Goal: Task Accomplishment & Management: Complete application form

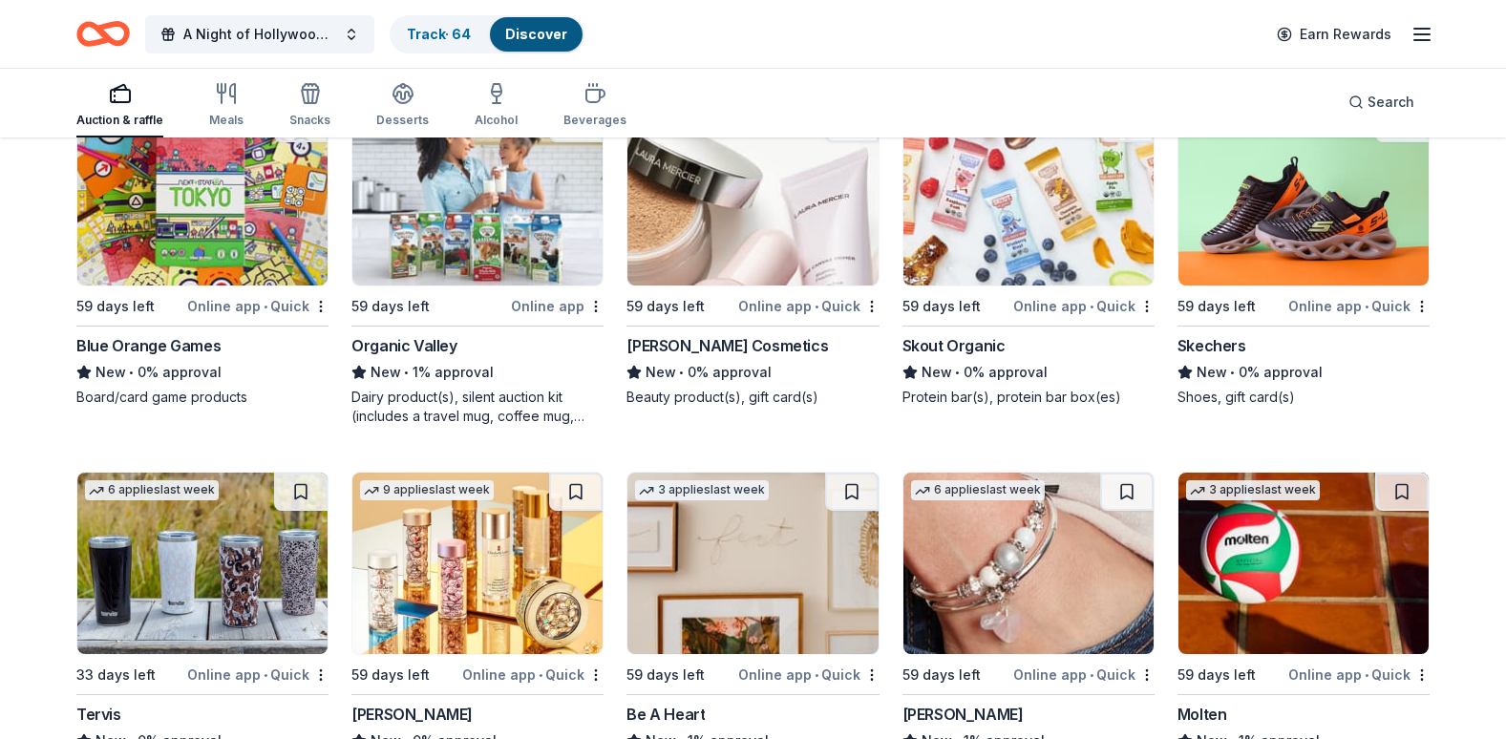
scroll to position [13554, 0]
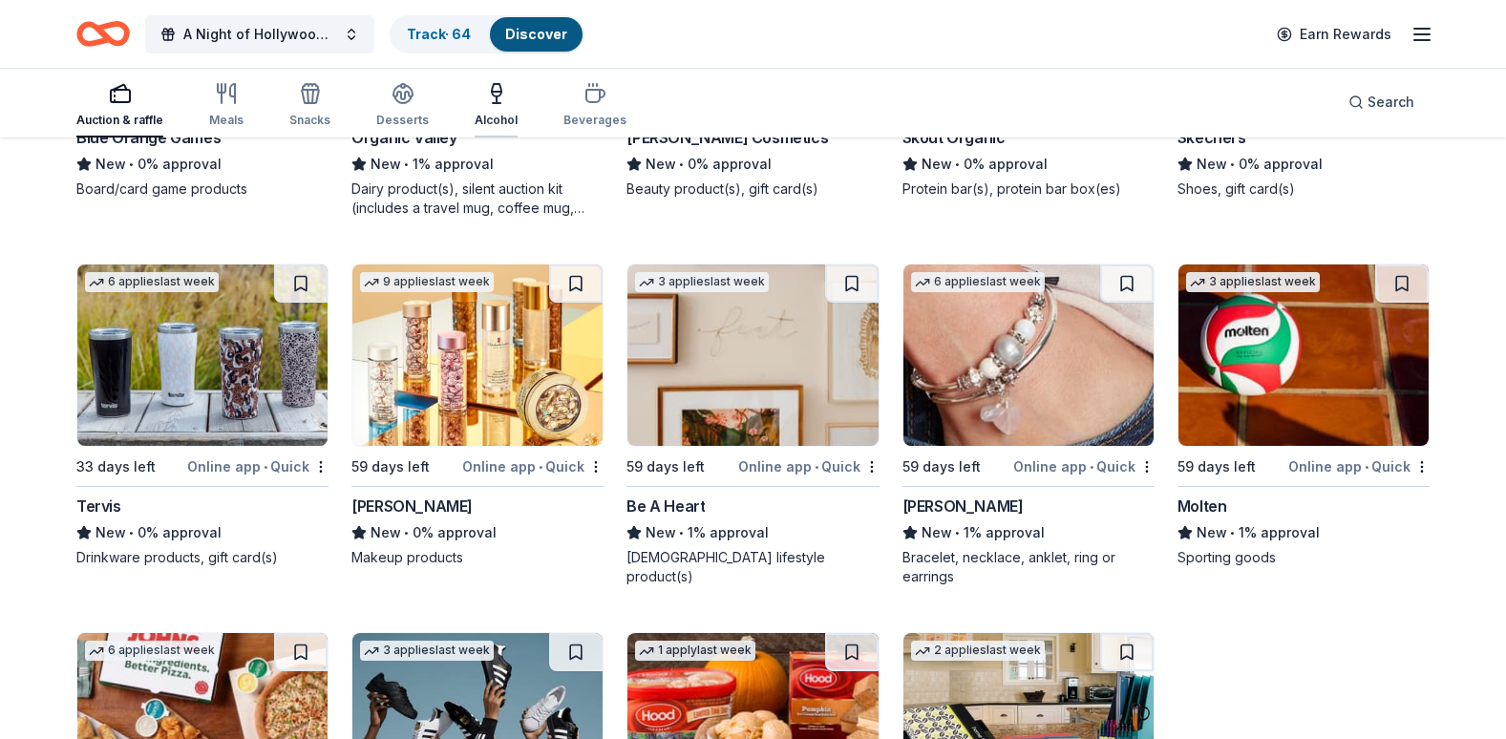
click at [486, 107] on div "Alcohol" at bounding box center [496, 105] width 43 height 46
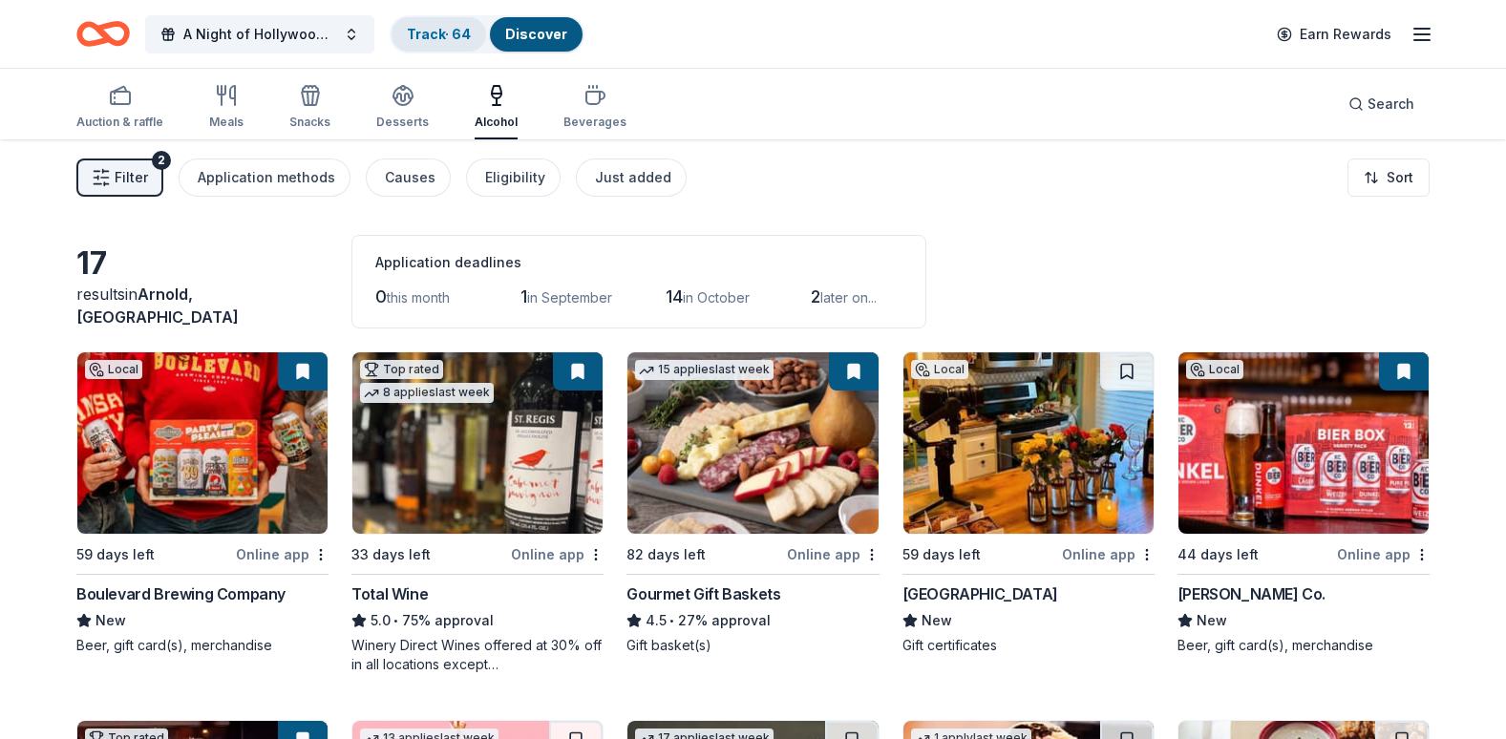
click at [434, 40] on link "Track · 64" at bounding box center [439, 34] width 64 height 16
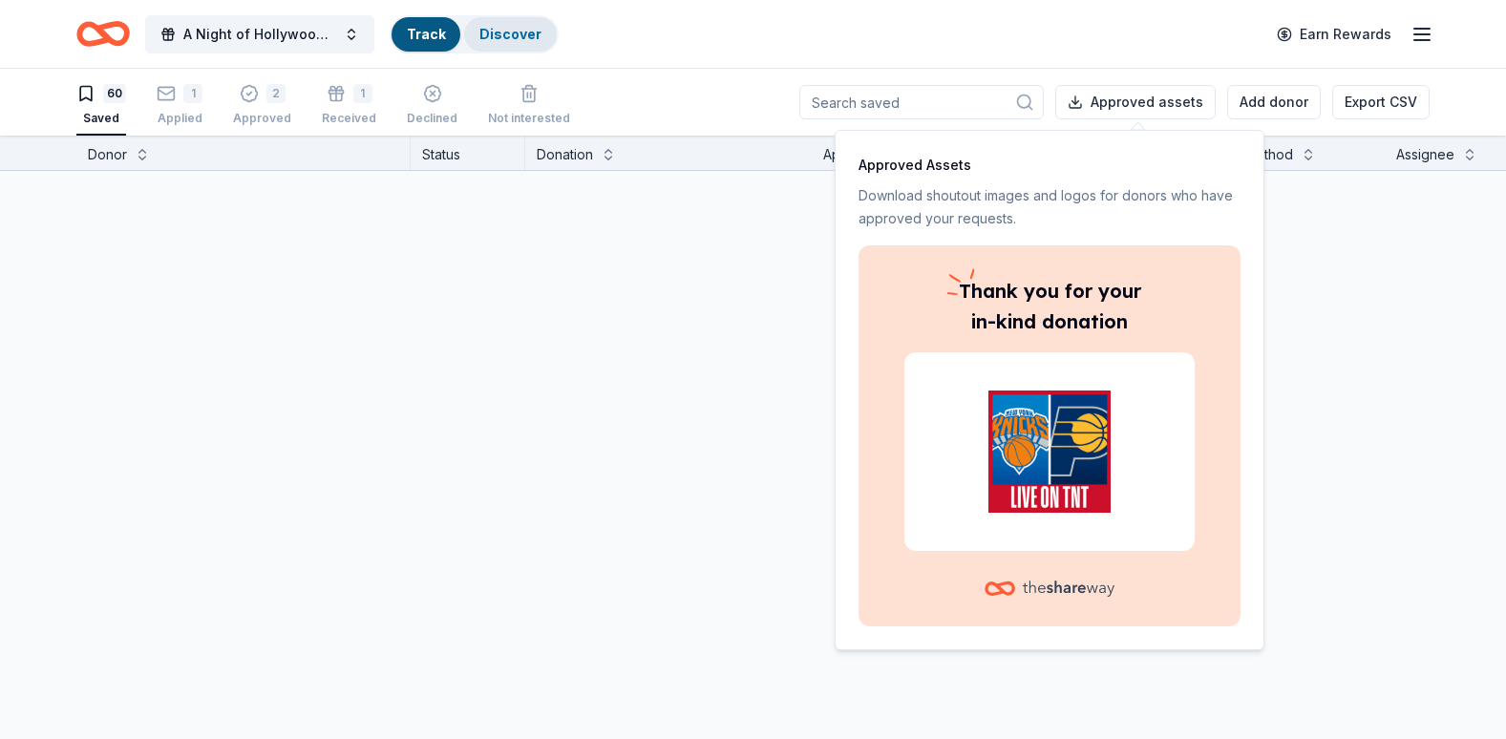
scroll to position [1, 0]
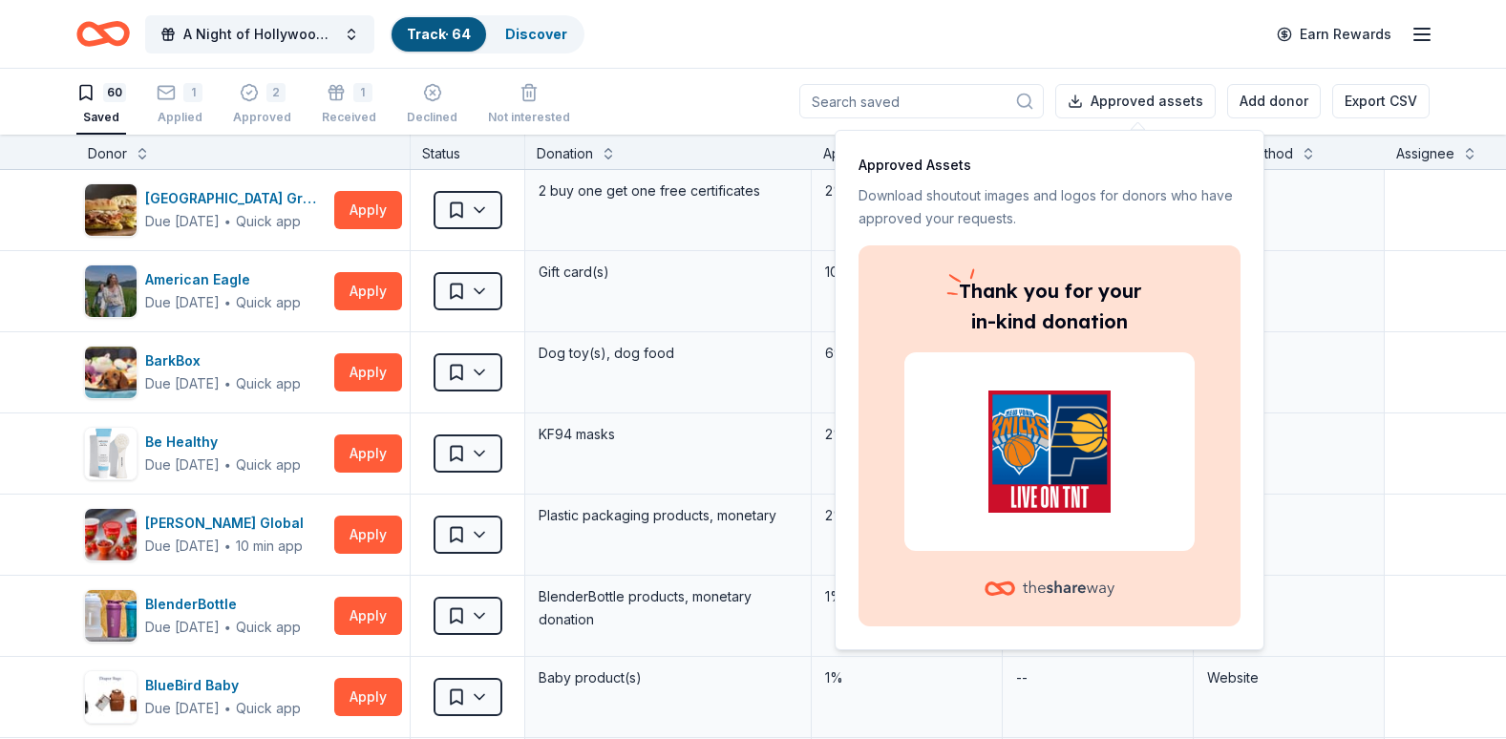
click at [1132, 158] on p "Approved Assets" at bounding box center [1049, 165] width 382 height 23
click at [722, 92] on div "60 Saved 1 Applied 2 Approved 1 Received Declined Not interested Approved asset…" at bounding box center [752, 101] width 1353 height 67
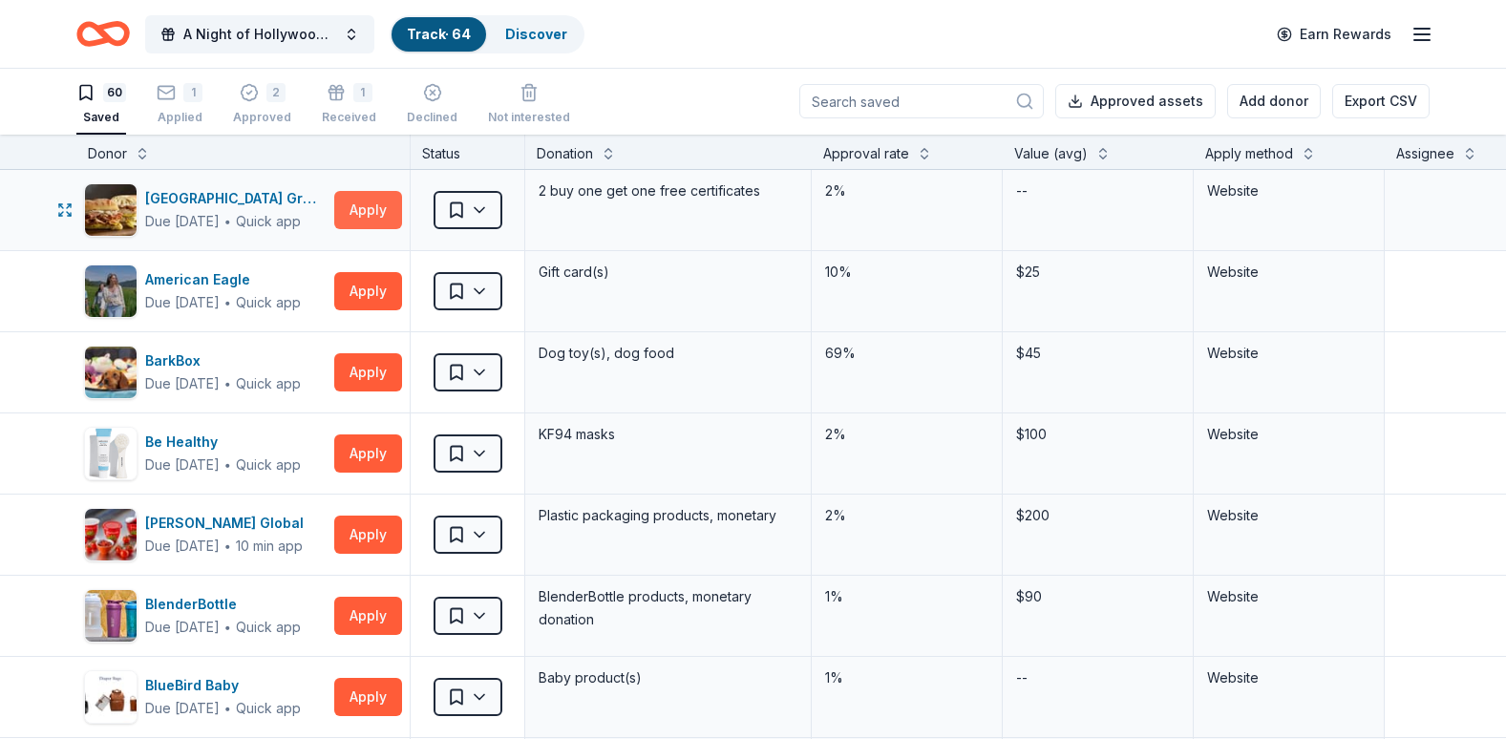
click at [345, 210] on button "Apply" at bounding box center [368, 210] width 68 height 38
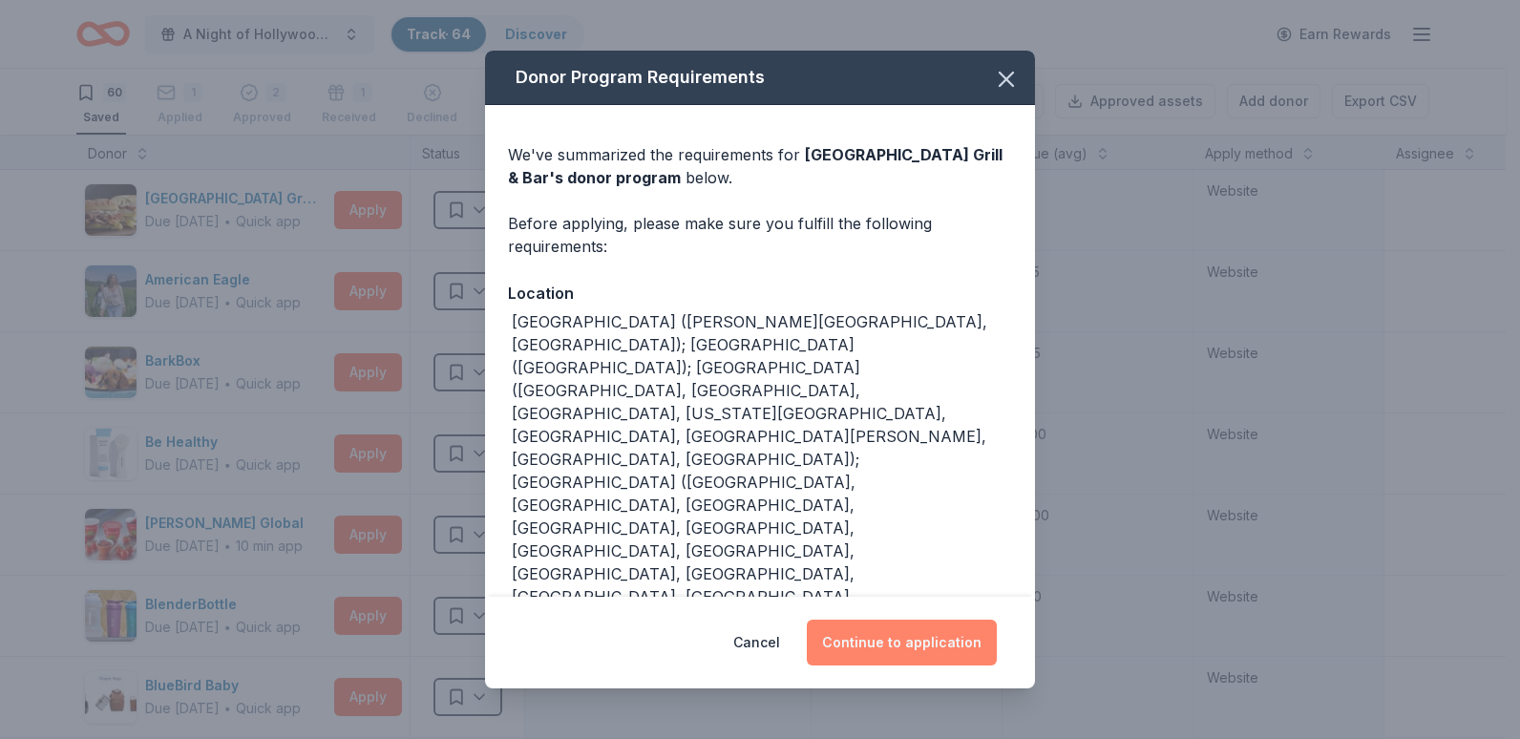
click at [948, 638] on button "Continue to application" at bounding box center [902, 643] width 190 height 46
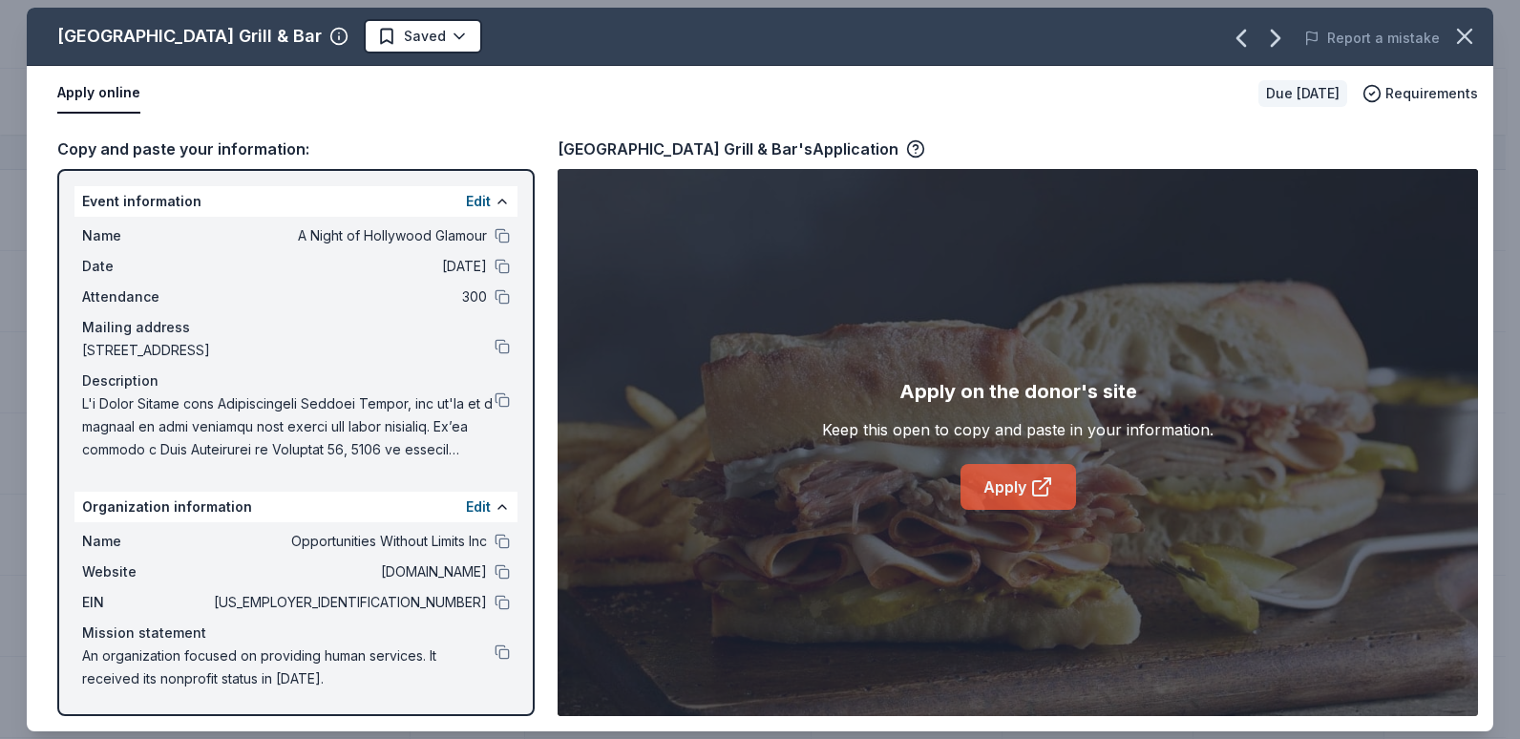
click at [1058, 498] on link "Apply" at bounding box center [1019, 487] width 116 height 46
click at [1473, 32] on icon "button" at bounding box center [1465, 36] width 27 height 27
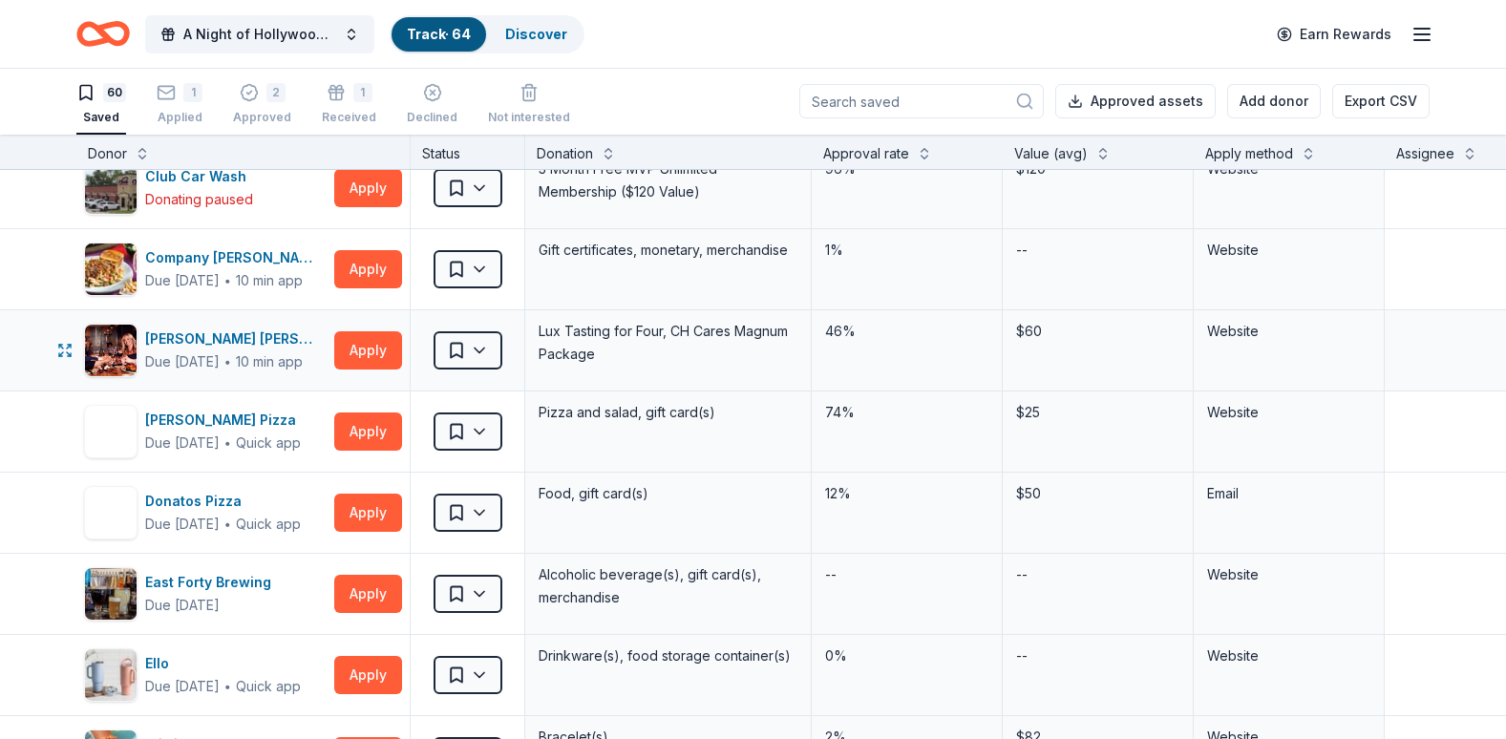
scroll to position [1241, 0]
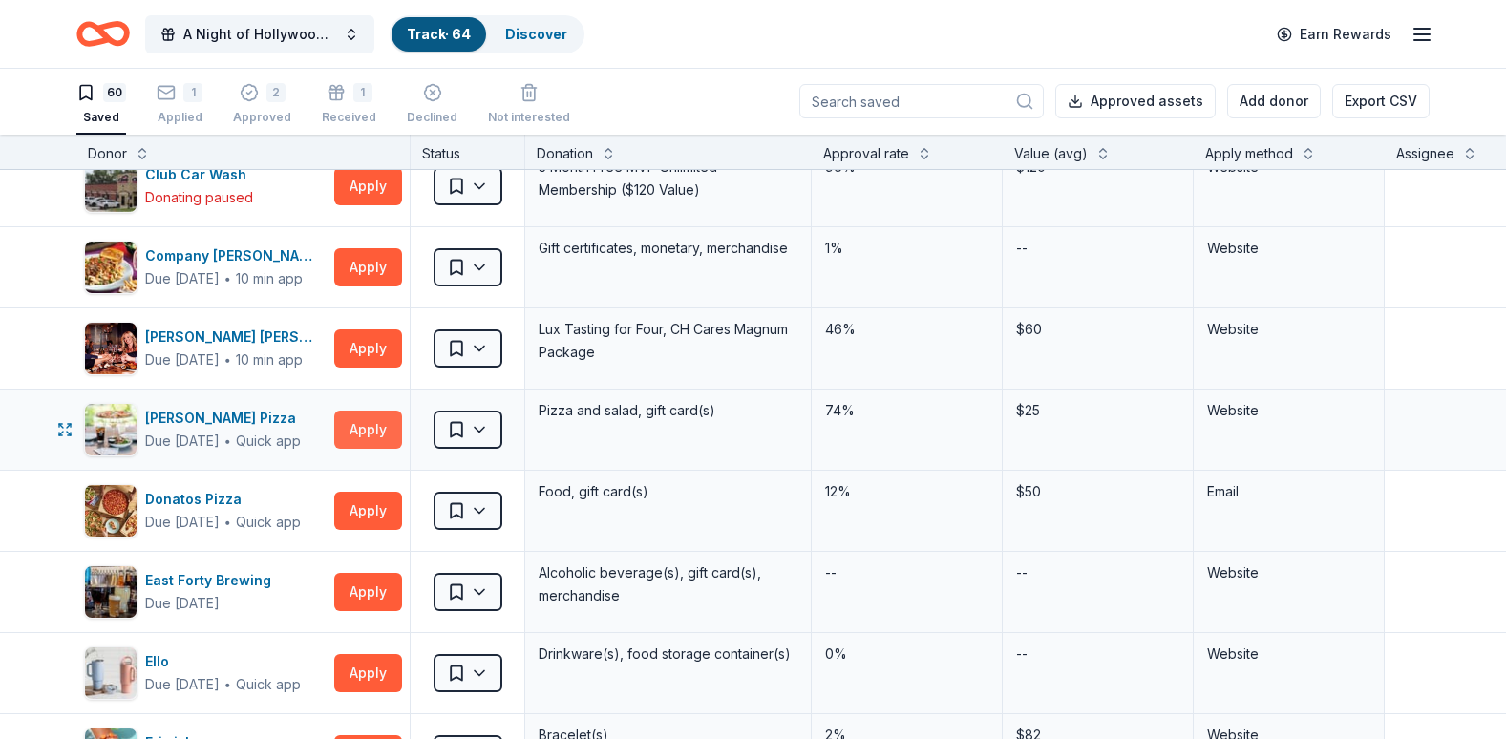
click at [358, 422] on button "Apply" at bounding box center [368, 430] width 68 height 38
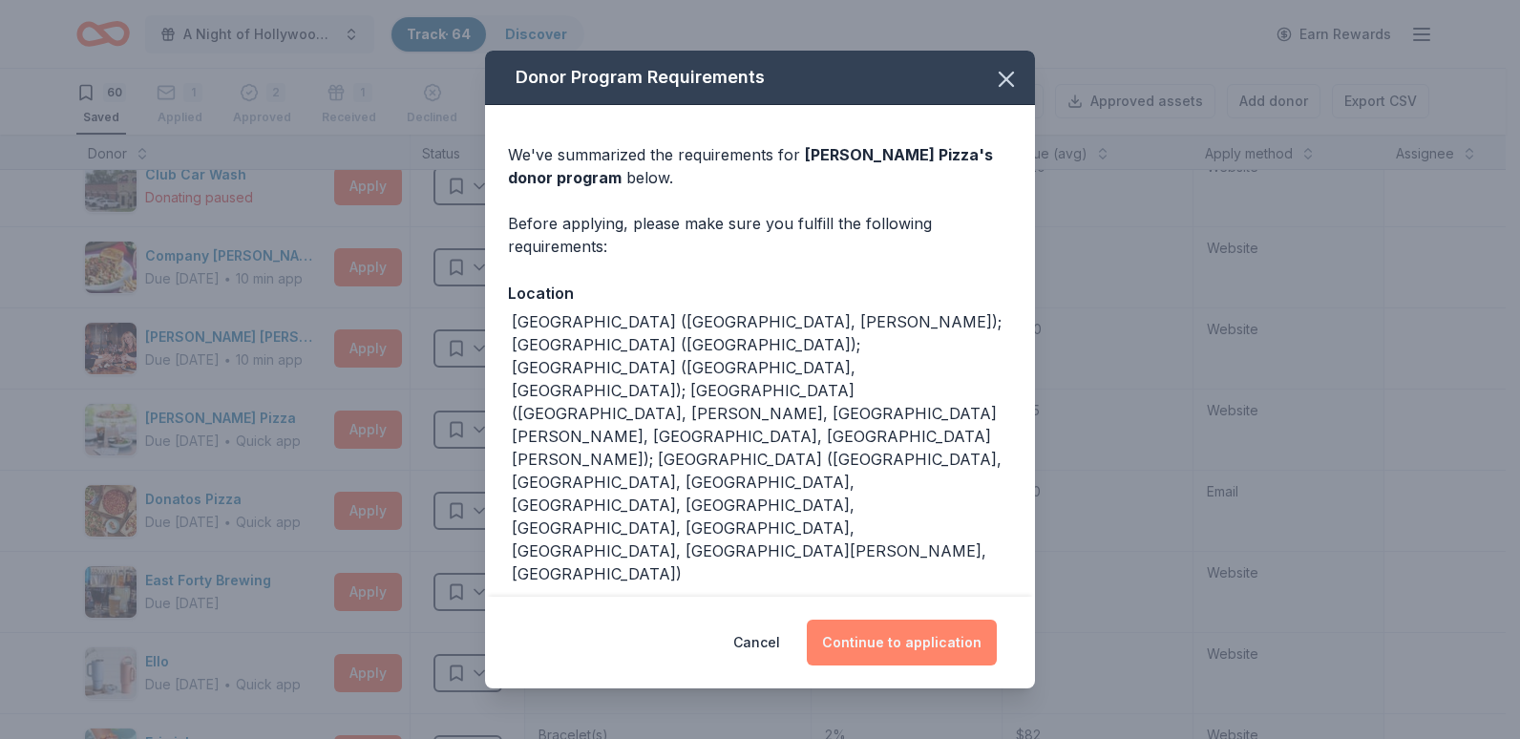
click at [874, 643] on button "Continue to application" at bounding box center [902, 643] width 190 height 46
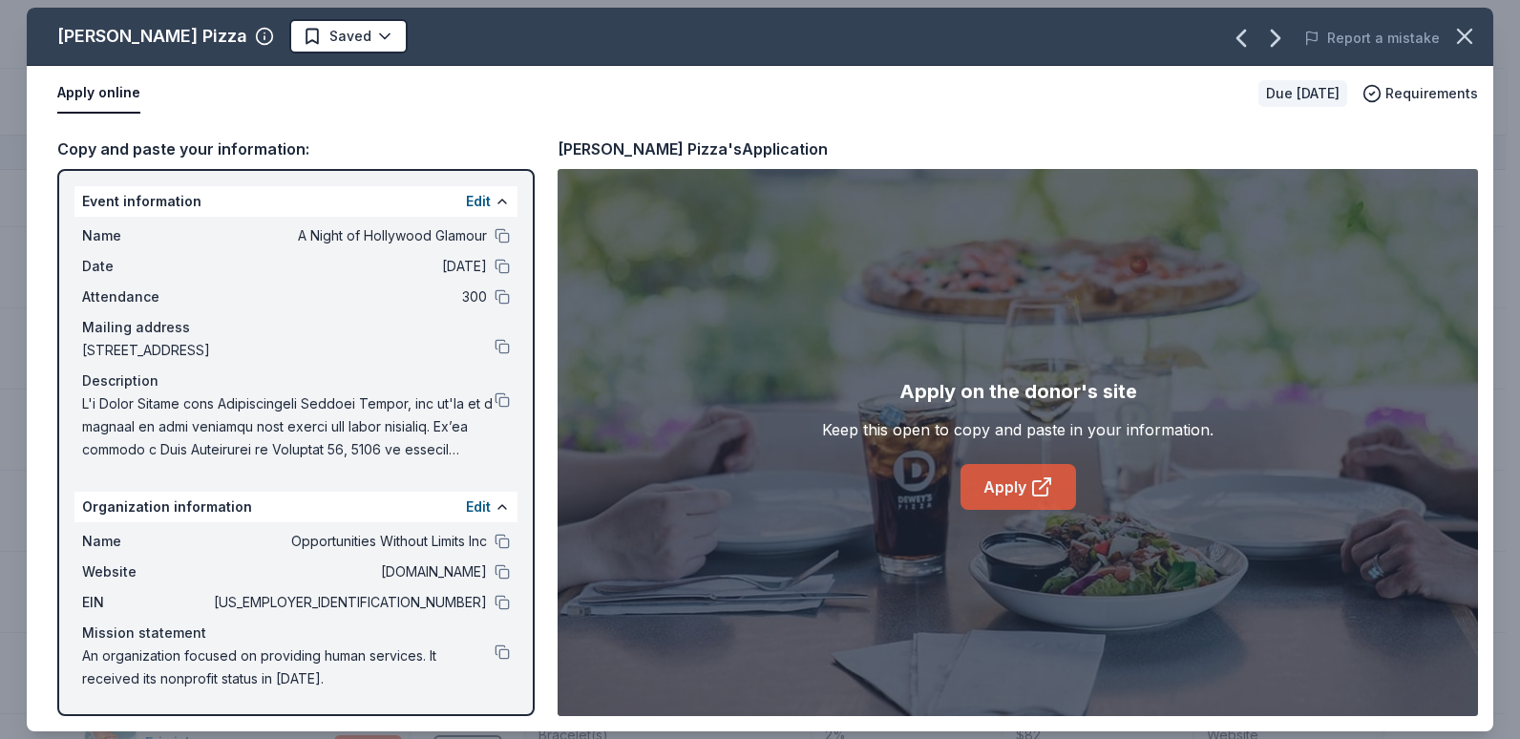
click at [1046, 478] on icon at bounding box center [1048, 481] width 6 height 6
click at [1460, 29] on icon "button" at bounding box center [1465, 36] width 27 height 27
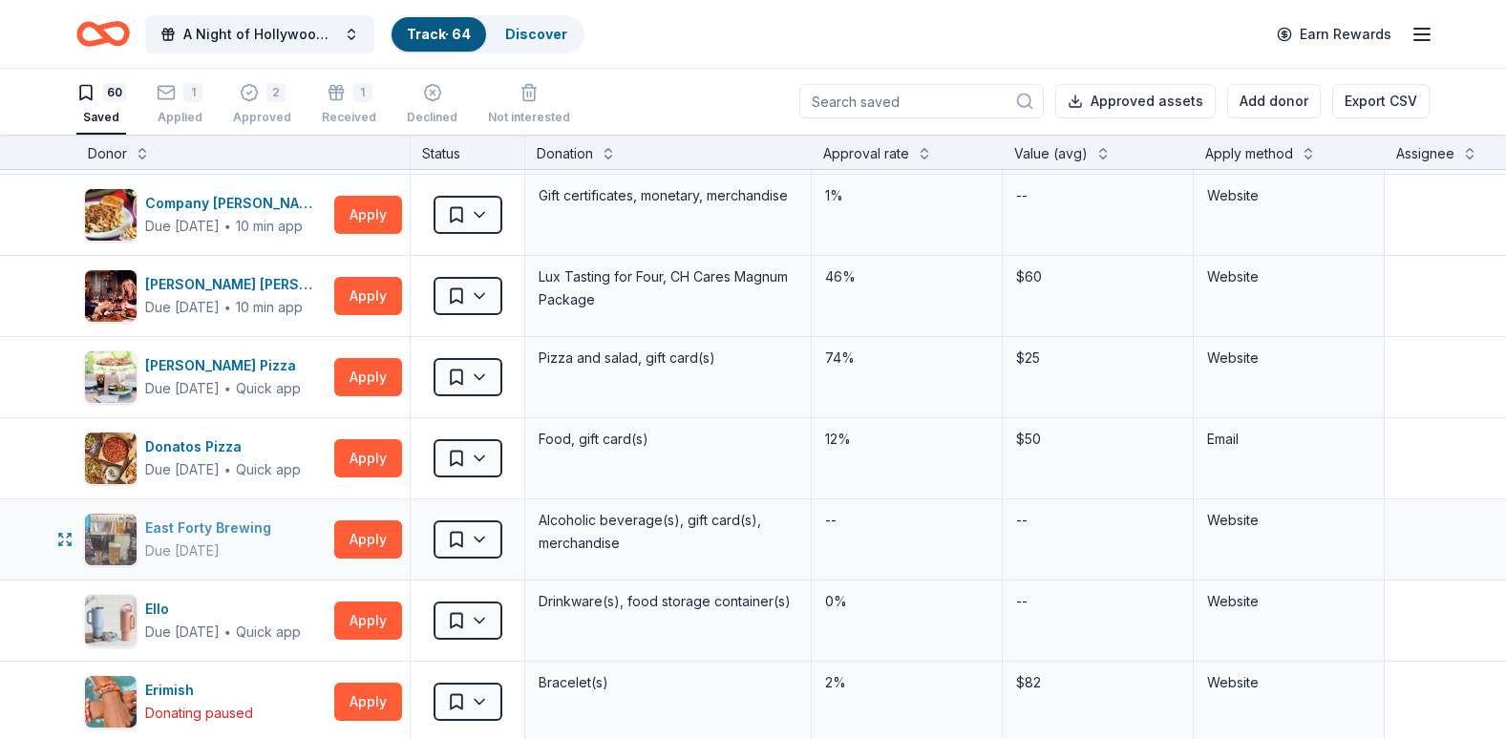
scroll to position [1337, 0]
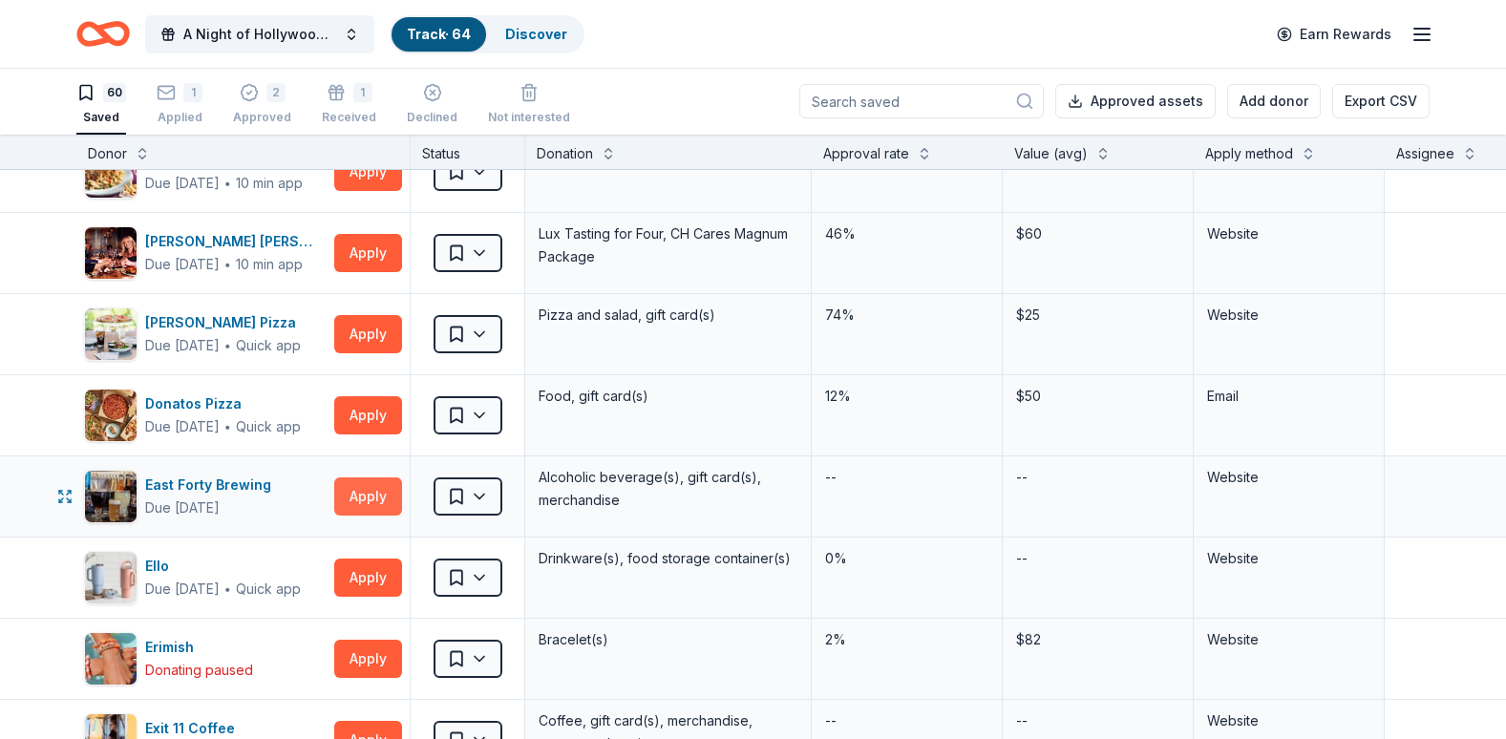
click at [379, 499] on button "Apply" at bounding box center [368, 496] width 68 height 38
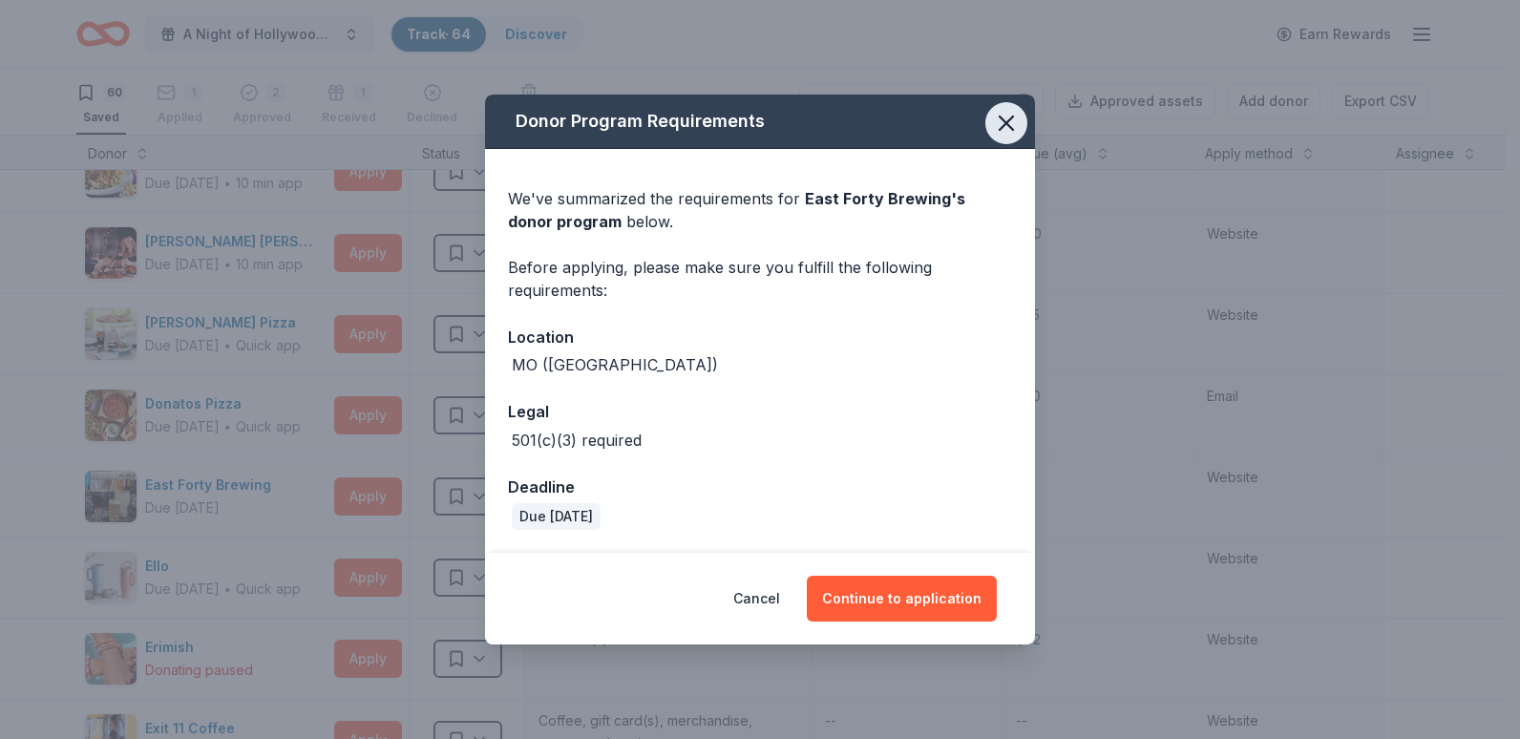
click at [1011, 119] on icon "button" at bounding box center [1006, 123] width 13 height 13
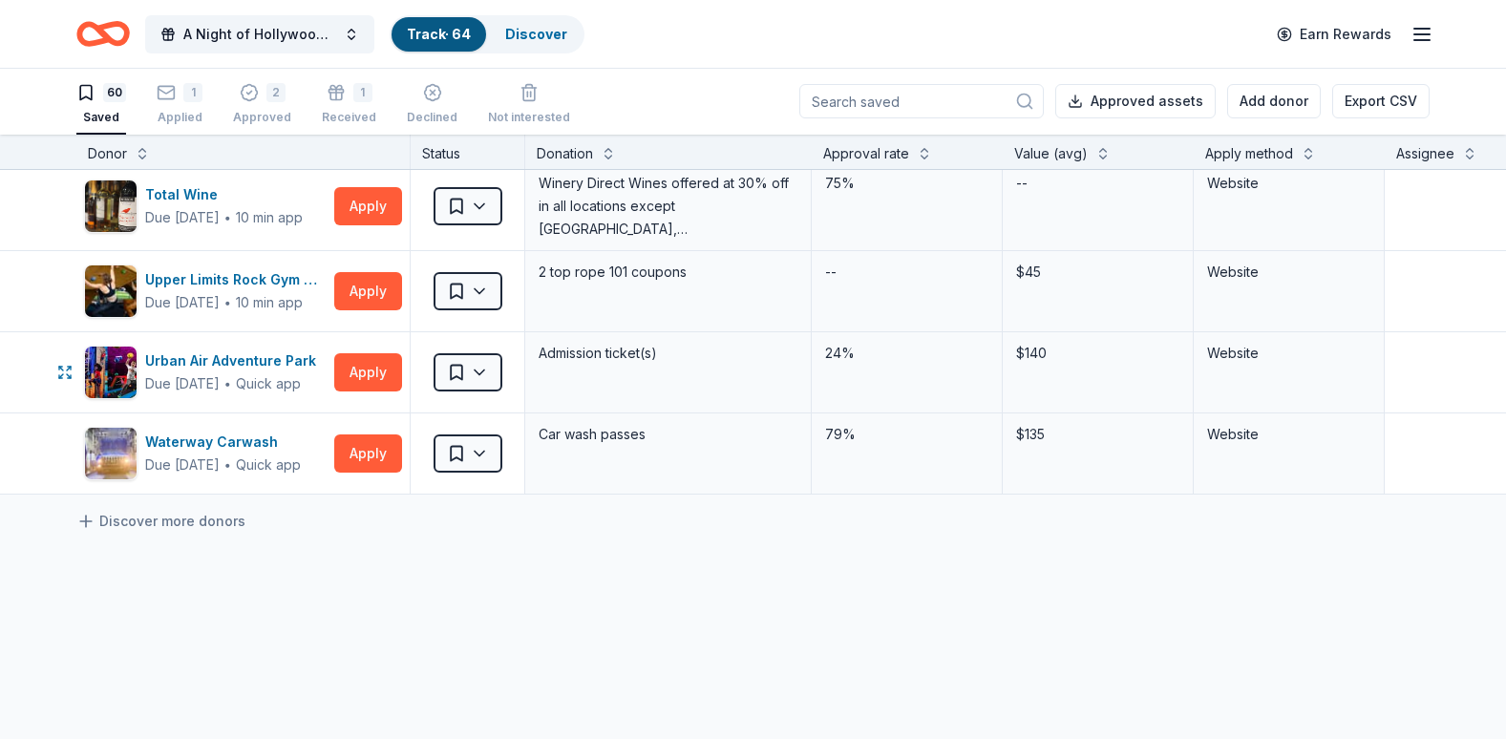
scroll to position [4584, 0]
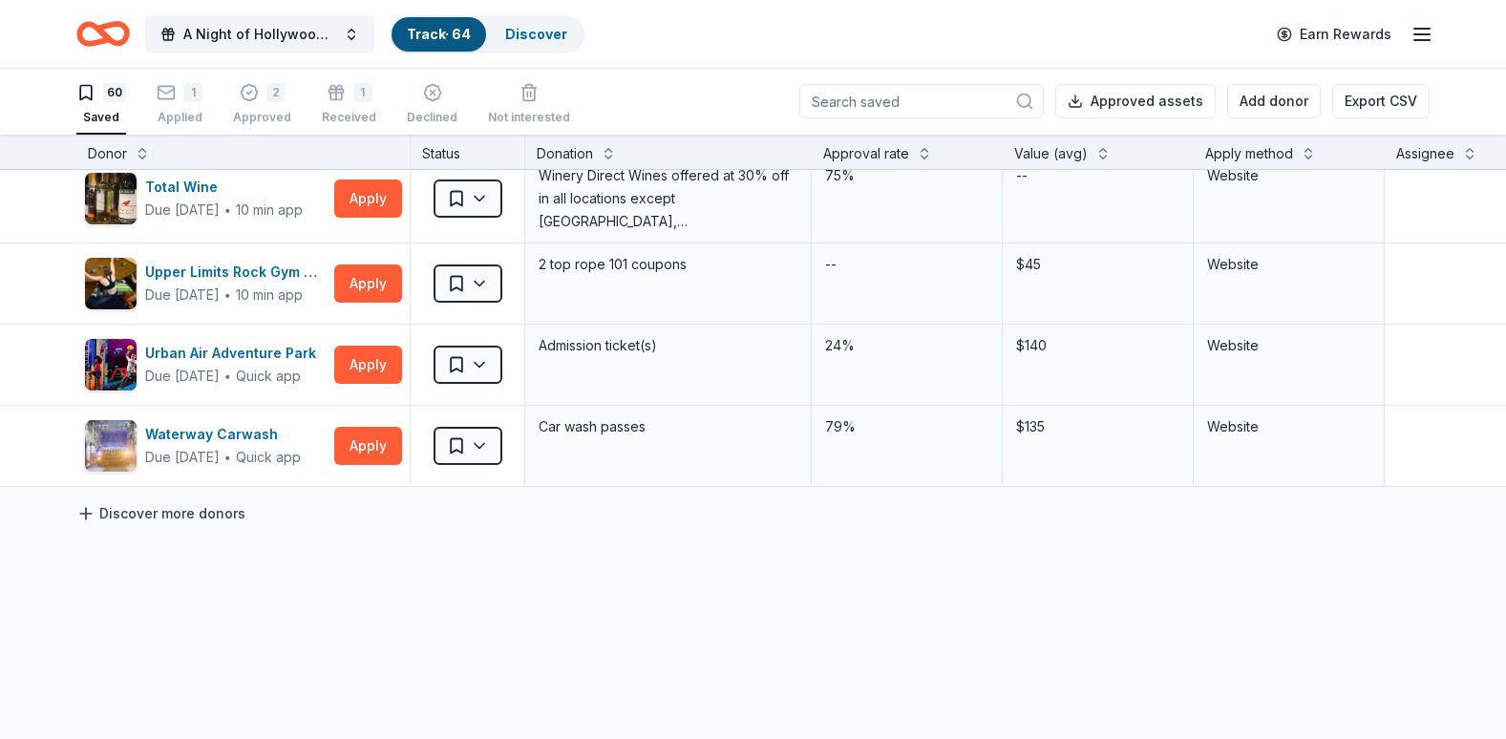
click at [106, 511] on link "Discover more donors" at bounding box center [160, 513] width 169 height 23
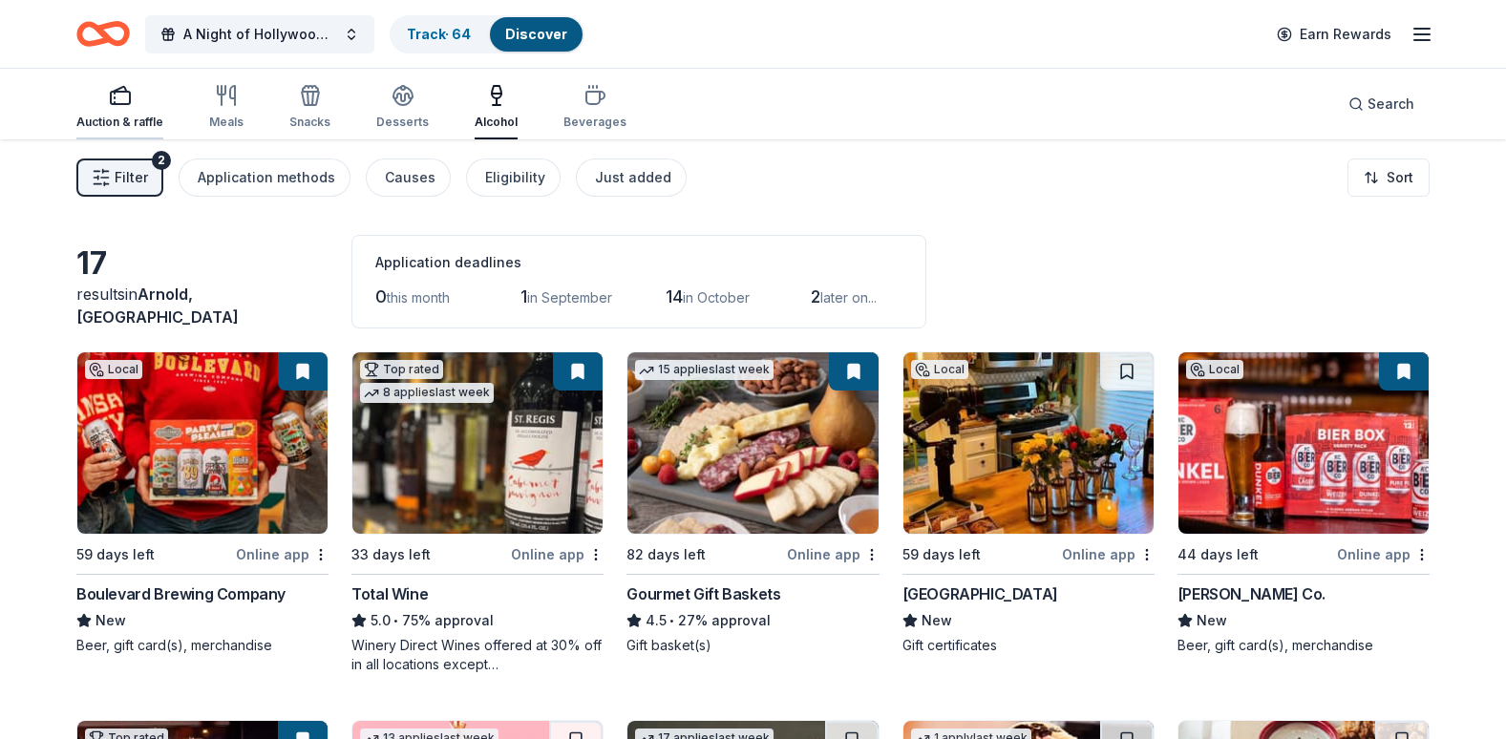
click at [135, 101] on div "button" at bounding box center [119, 95] width 87 height 23
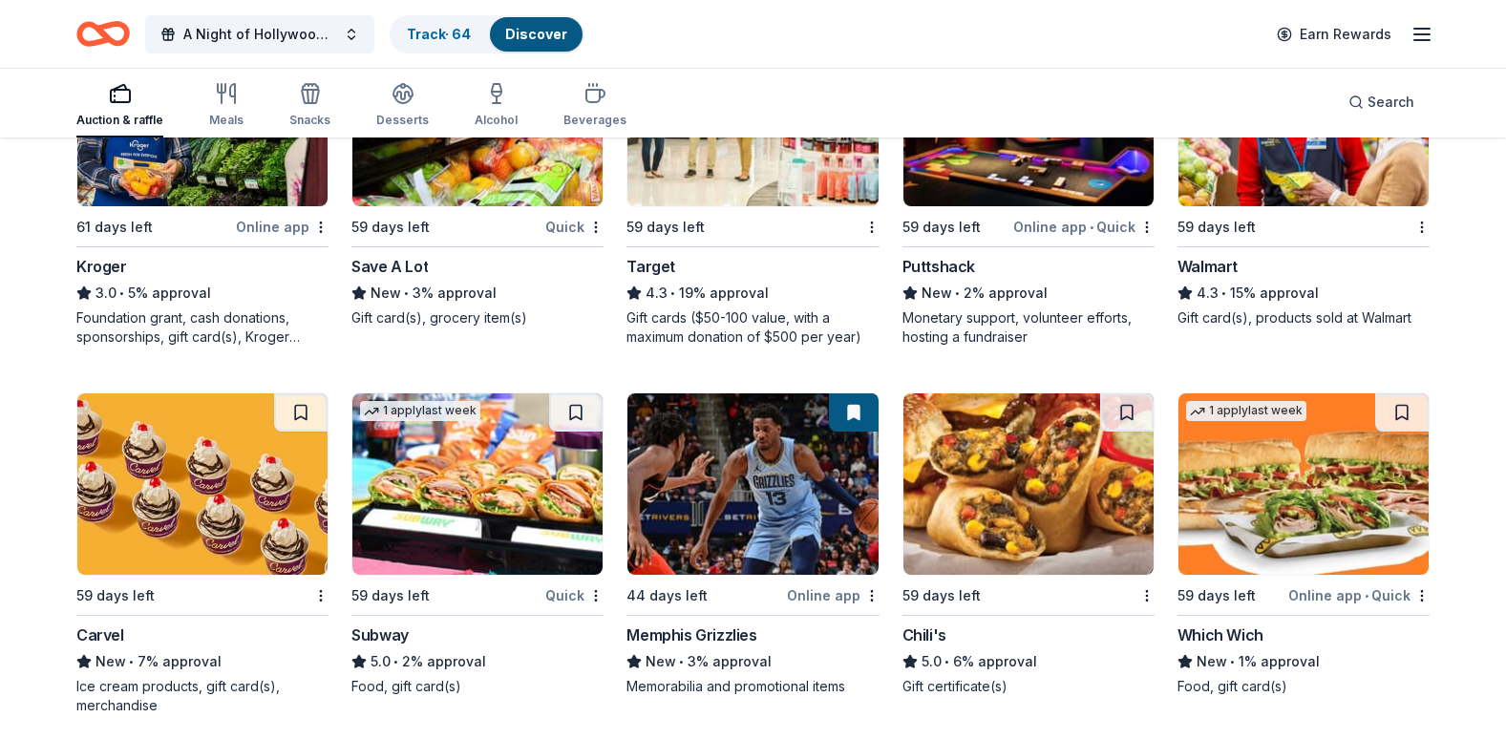
scroll to position [8117, 0]
